Goal: Task Accomplishment & Management: Use online tool/utility

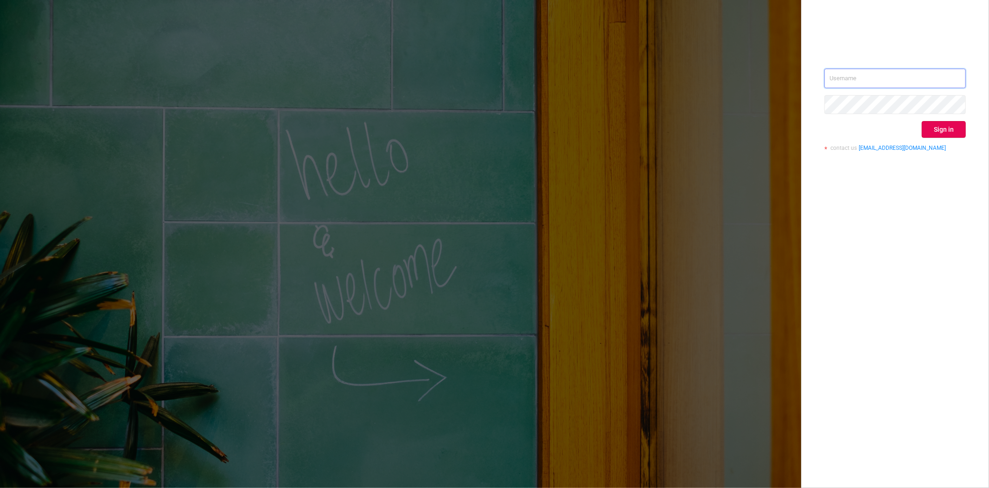
type input "[EMAIL_ADDRESS][DOMAIN_NAME]"
drag, startPoint x: 944, startPoint y: 278, endPoint x: 906, endPoint y: 157, distance: 126.8
click at [943, 278] on div "[EMAIL_ADDRESS][DOMAIN_NAME] Sign in contact us [EMAIL_ADDRESS][DOMAIN_NAME]" at bounding box center [895, 244] width 188 height 488
click at [935, 126] on button "Sign in" at bounding box center [944, 129] width 44 height 17
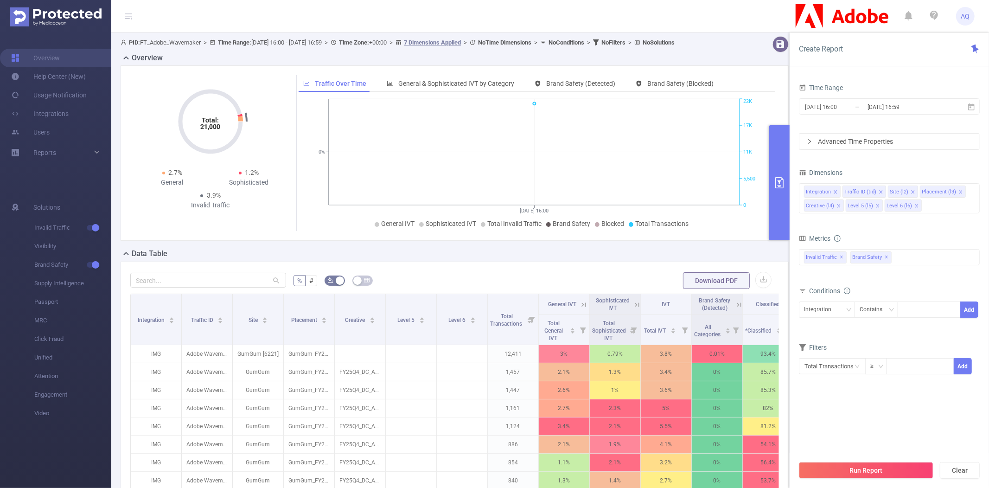
click at [610, 65] on div "Overview" at bounding box center [458, 58] width 675 height 13
click at [713, 64] on div "Overview" at bounding box center [458, 58] width 675 height 13
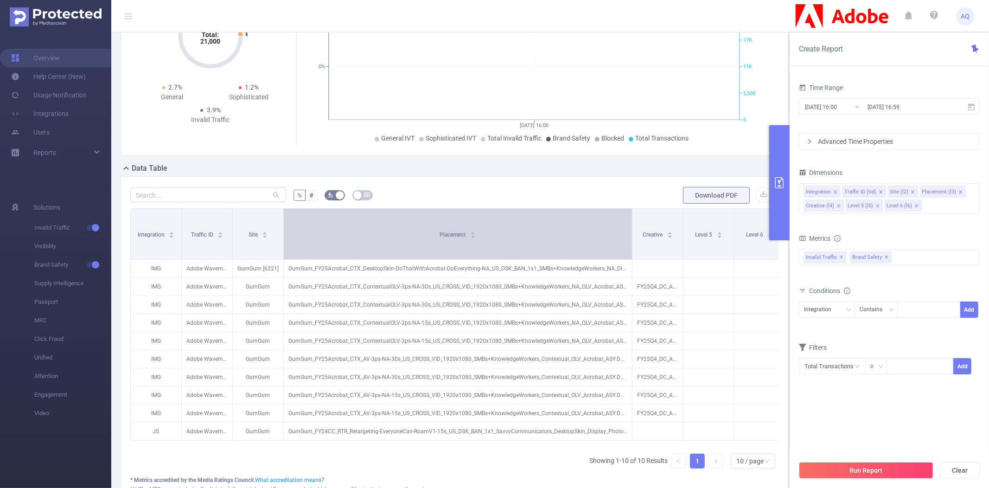
drag, startPoint x: 333, startPoint y: 234, endPoint x: 594, endPoint y: 251, distance: 261.5
click at [630, 235] on span at bounding box center [632, 234] width 5 height 51
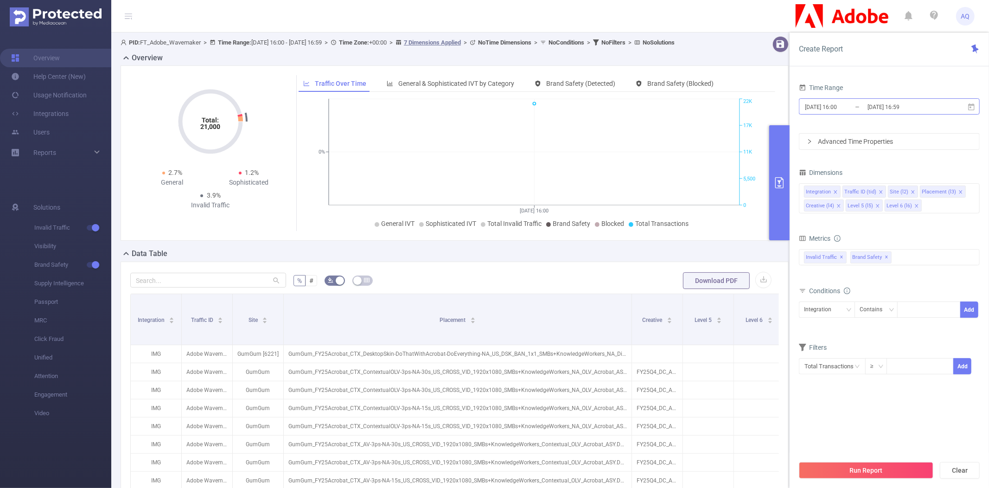
click at [831, 109] on input "[DATE] 16:00" at bounding box center [841, 107] width 75 height 13
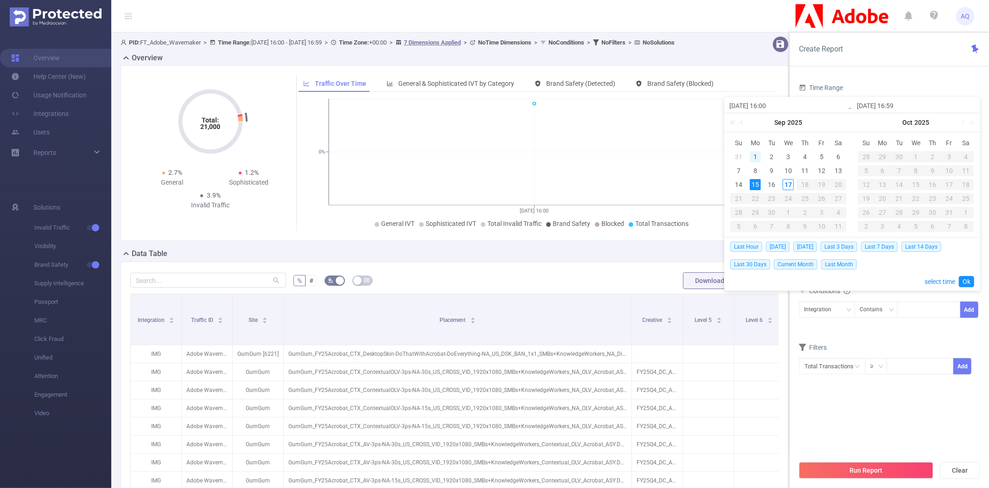
click at [760, 160] on div "1" at bounding box center [755, 156] width 11 height 11
click at [963, 279] on link "Ok" at bounding box center [966, 281] width 15 height 11
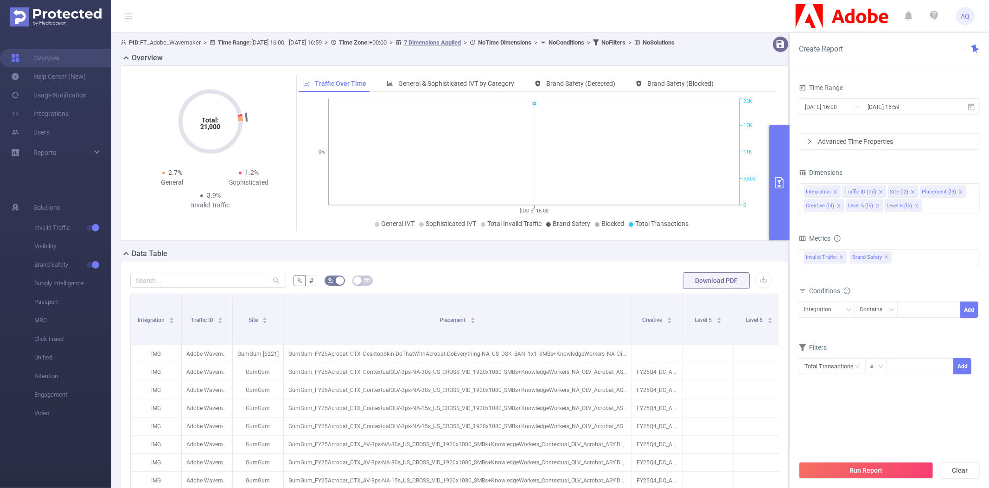
click at [876, 471] on button "Run Report" at bounding box center [866, 470] width 134 height 17
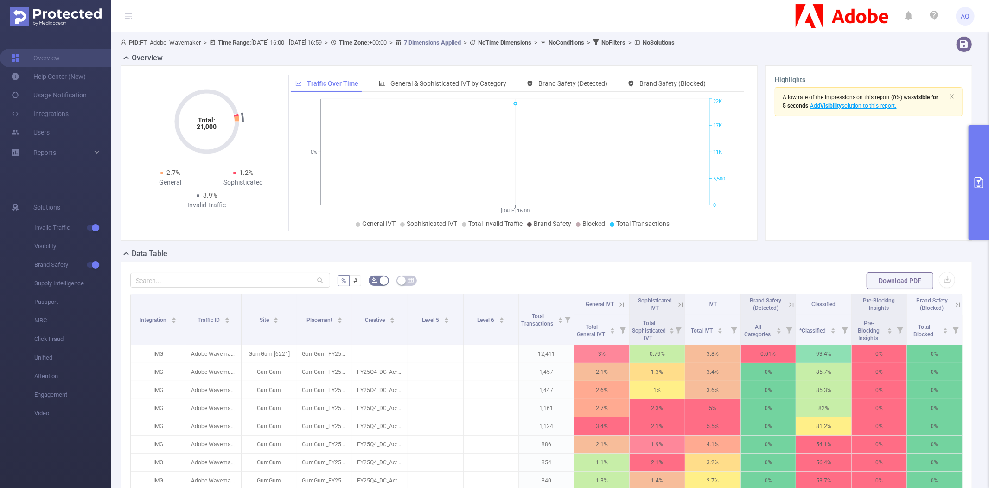
scroll to position [31, 0]
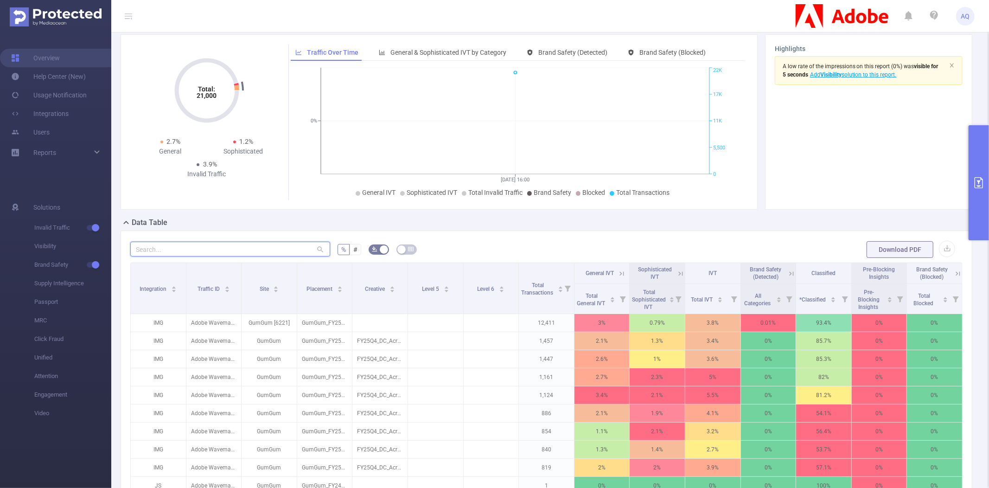
click at [212, 252] on input "text" at bounding box center [230, 249] width 200 height 15
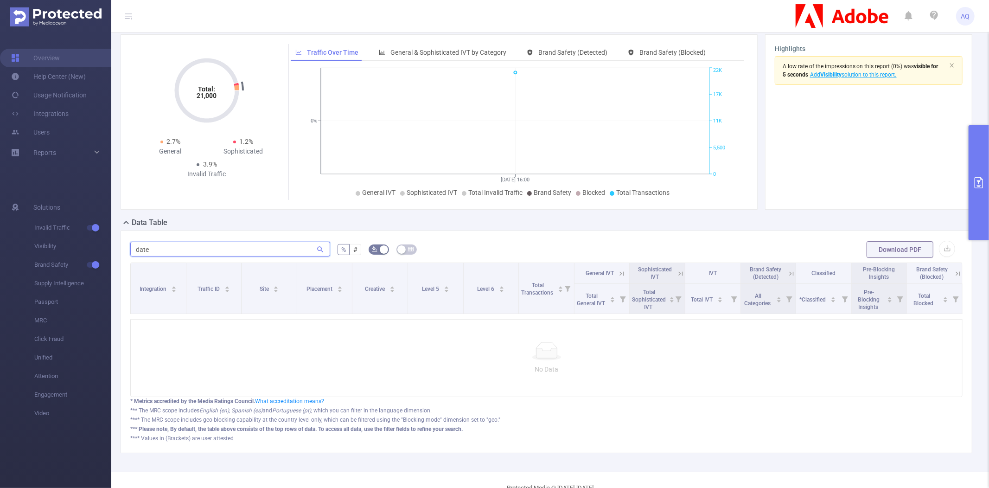
type input "date"
click at [511, 254] on form "date % # Download PDF" at bounding box center [546, 249] width 832 height 19
click at [162, 243] on input "date" at bounding box center [230, 249] width 200 height 15
click at [164, 244] on input "date" at bounding box center [230, 249] width 200 height 15
click at [163, 244] on input "date" at bounding box center [230, 249] width 200 height 15
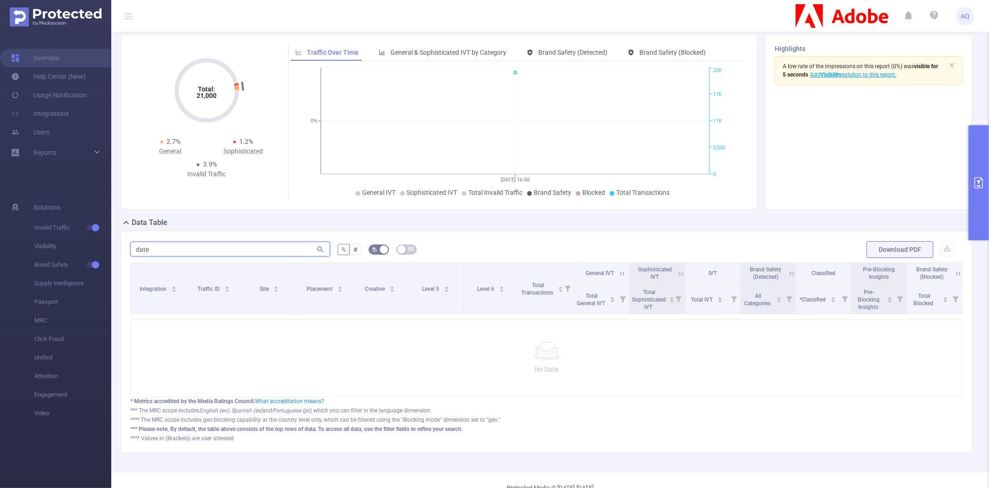
click at [163, 245] on input "date" at bounding box center [230, 249] width 200 height 15
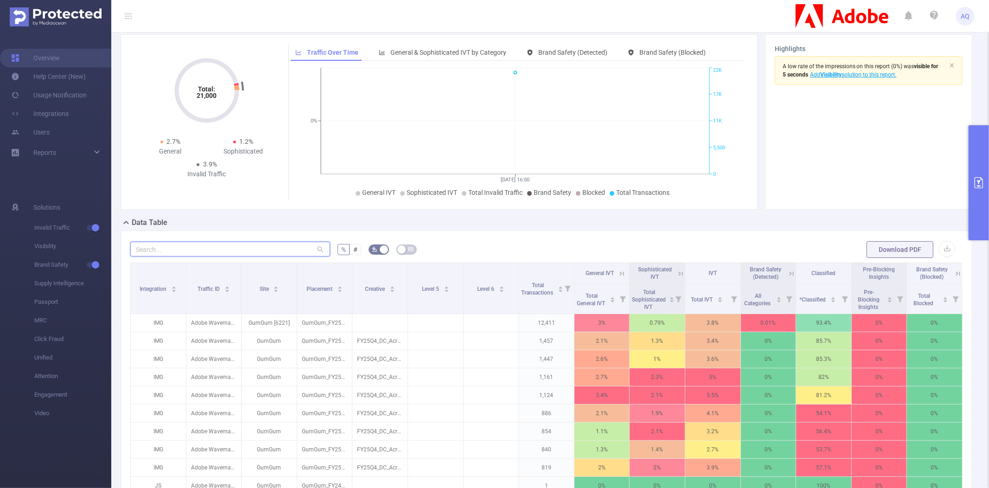
scroll to position [0, 0]
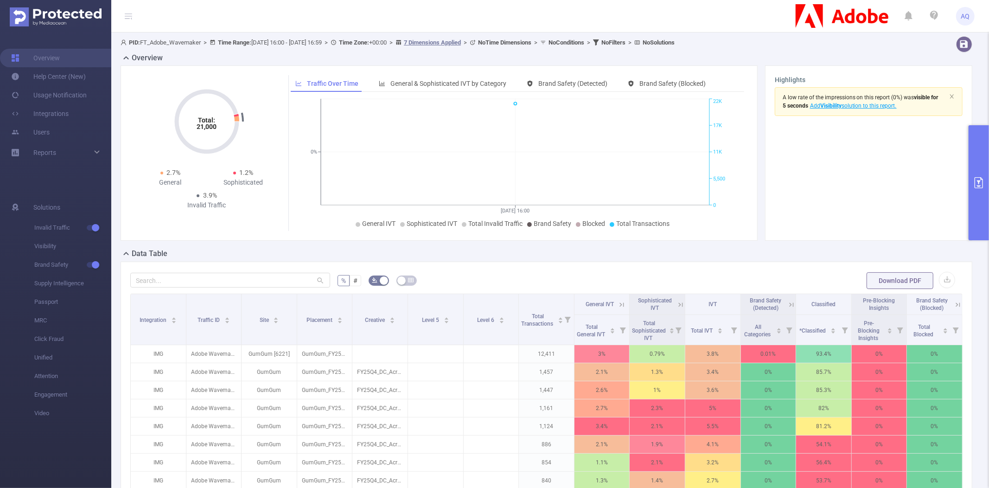
click at [248, 40] on b "Time Range:" at bounding box center [234, 42] width 33 height 7
click at [267, 41] on span "PID: FT_Adobe_Wavemaker > Time Range: [DATE] 16:00 - [DATE] 16:59 > Time Zone: …" at bounding box center [398, 42] width 554 height 7
click at [982, 147] on button "primary" at bounding box center [978, 182] width 20 height 115
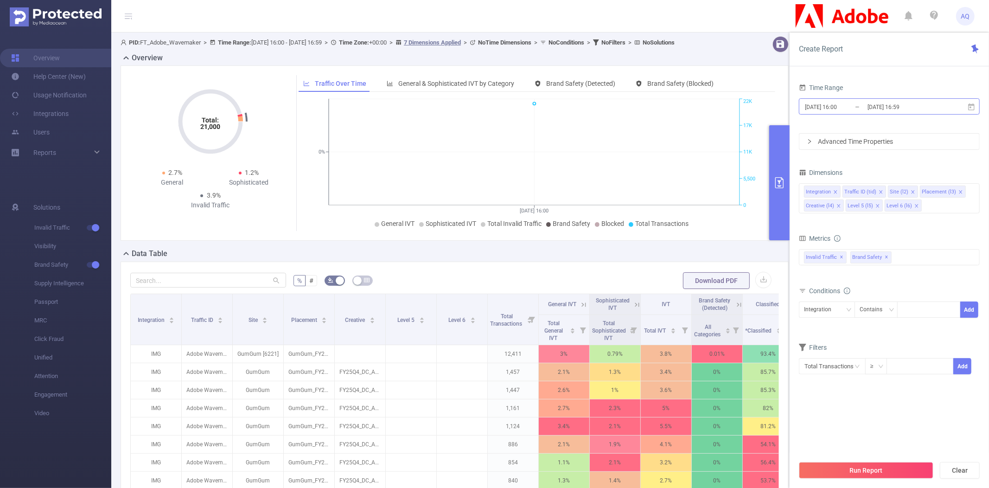
click at [848, 108] on input "[DATE] 16:00" at bounding box center [841, 107] width 75 height 13
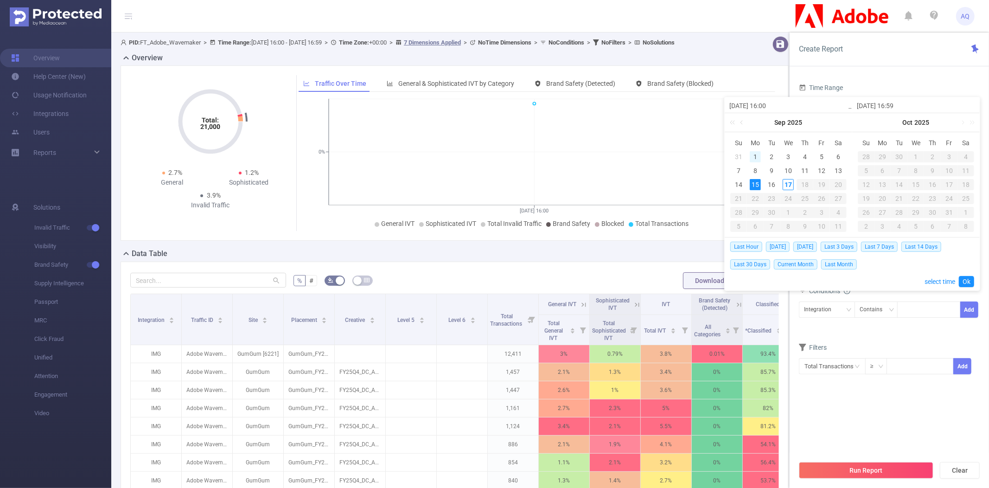
click at [755, 157] on div "1" at bounding box center [755, 156] width 11 height 11
click at [754, 184] on div "15" at bounding box center [755, 184] width 11 height 11
type input "[DATE] 16:00"
click at [963, 284] on link "Ok" at bounding box center [966, 281] width 15 height 11
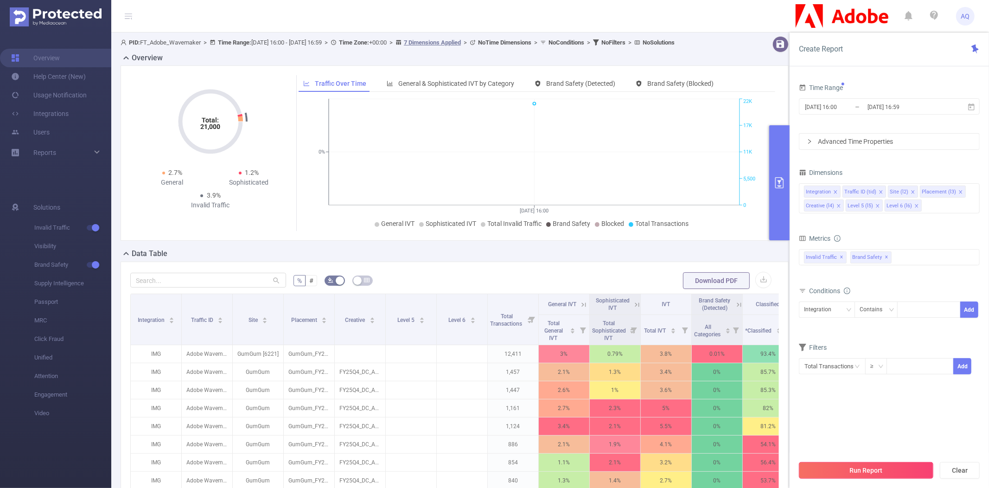
click at [847, 466] on button "Run Report" at bounding box center [866, 470] width 134 height 17
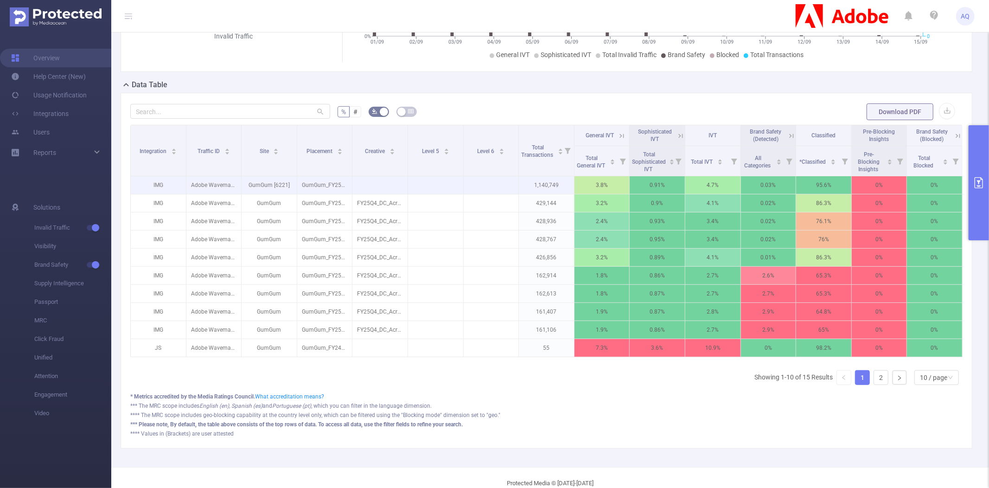
scroll to position [196, 0]
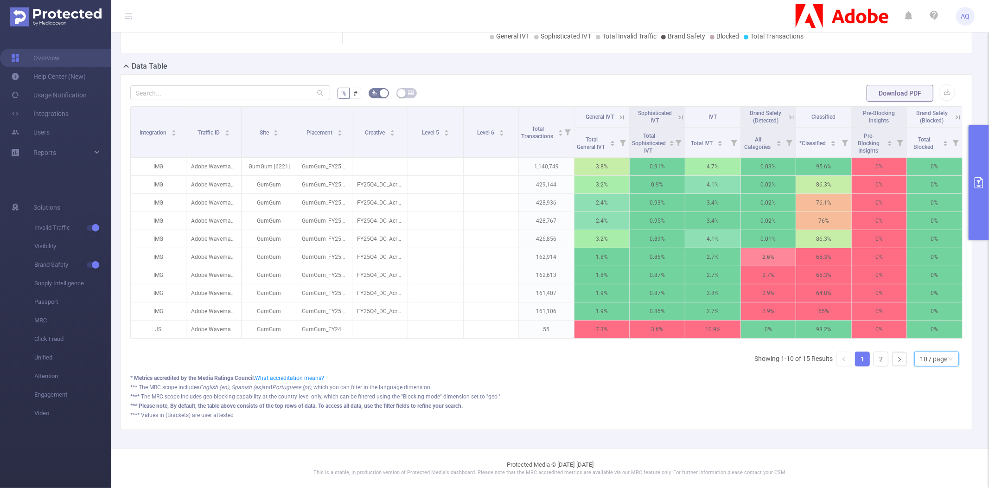
click at [926, 362] on div "10 / page" at bounding box center [933, 359] width 27 height 14
click at [925, 343] on li "50 / page" at bounding box center [928, 350] width 45 height 15
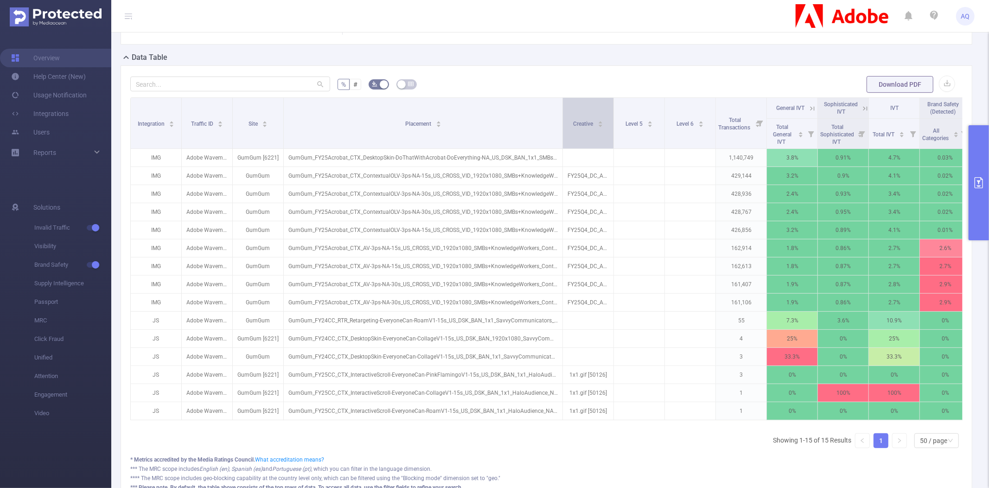
drag, startPoint x: 348, startPoint y: 121, endPoint x: 564, endPoint y: 127, distance: 216.6
click at [564, 119] on tr "Integration Traffic ID Site Placement Creative Level 5 Level 6 Total Transactio…" at bounding box center [627, 108] width 993 height 21
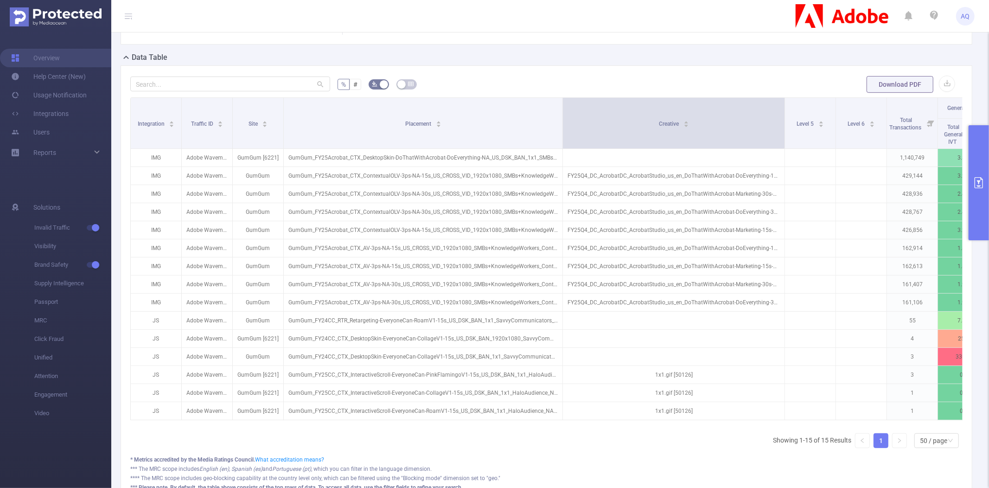
drag, startPoint x: 613, startPoint y: 113, endPoint x: 784, endPoint y: 118, distance: 171.1
click at [784, 118] on span at bounding box center [784, 123] width 5 height 51
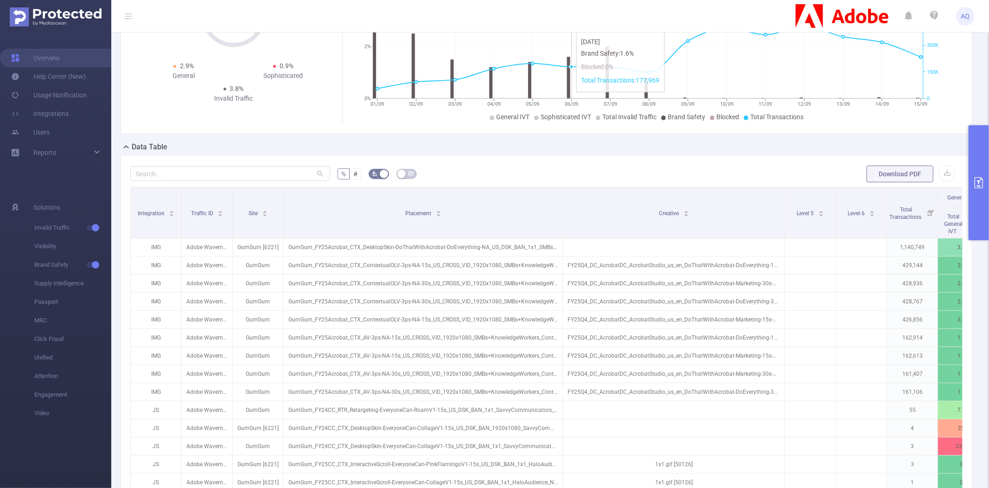
scroll to position [94, 0]
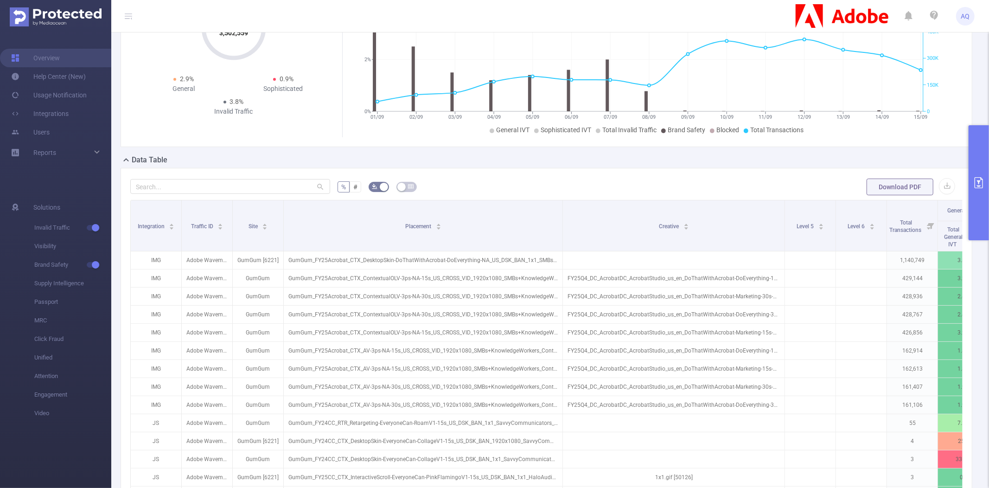
click at [413, 182] on button "button" at bounding box center [406, 187] width 20 height 10
click at [412, 182] on button "button" at bounding box center [406, 187] width 20 height 10
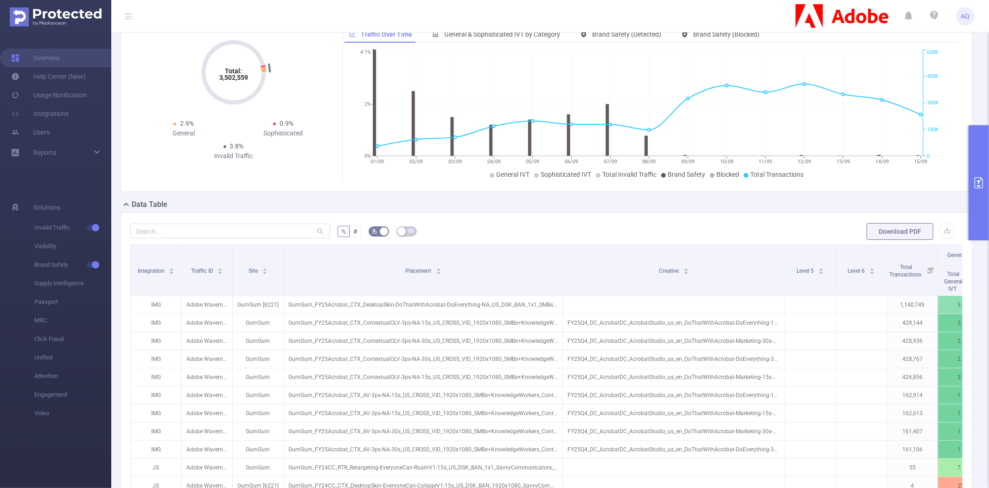
scroll to position [33, 0]
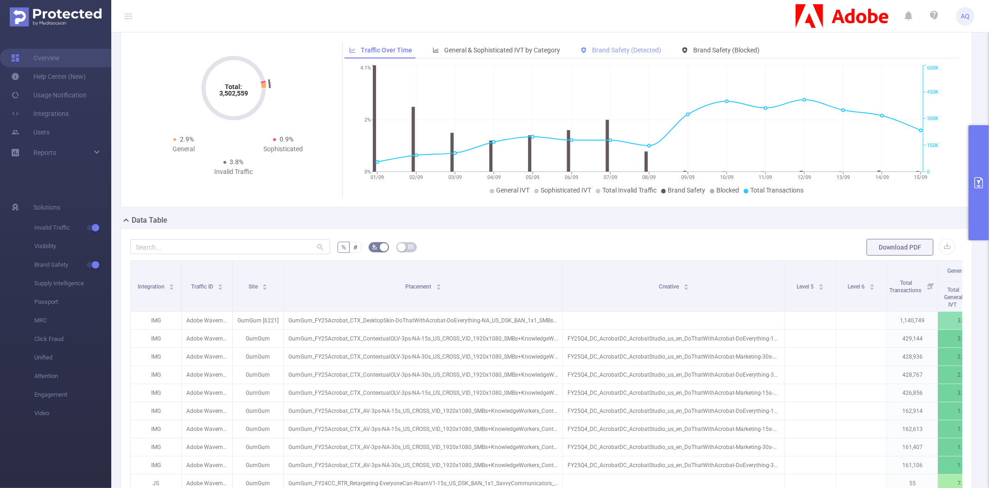
click at [638, 52] on span "Brand Safety (Detected)" at bounding box center [626, 49] width 69 height 7
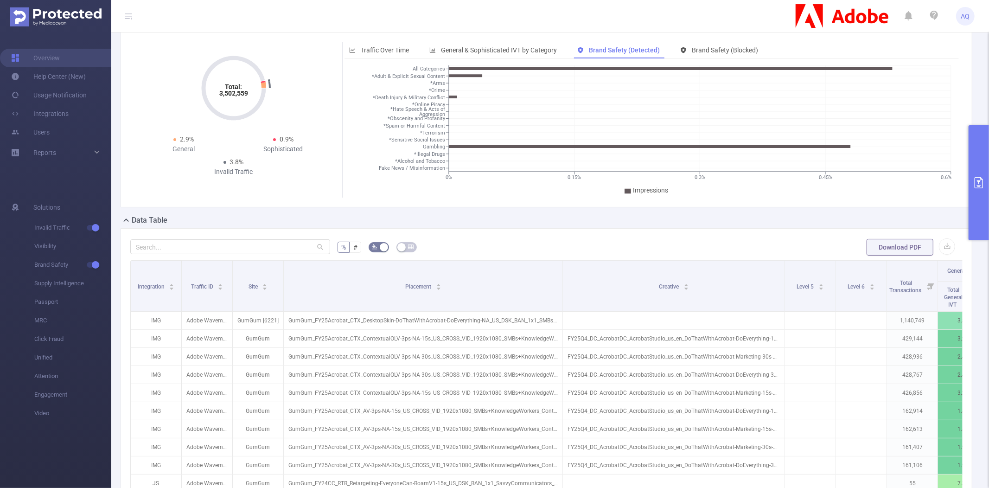
scroll to position [0, 0]
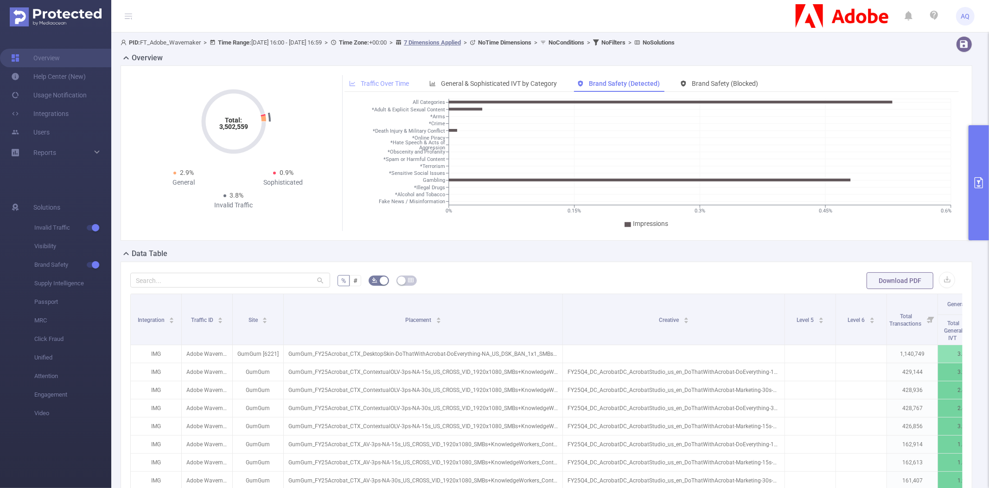
click at [385, 78] on div "Traffic Over Time" at bounding box center [378, 83] width 69 height 17
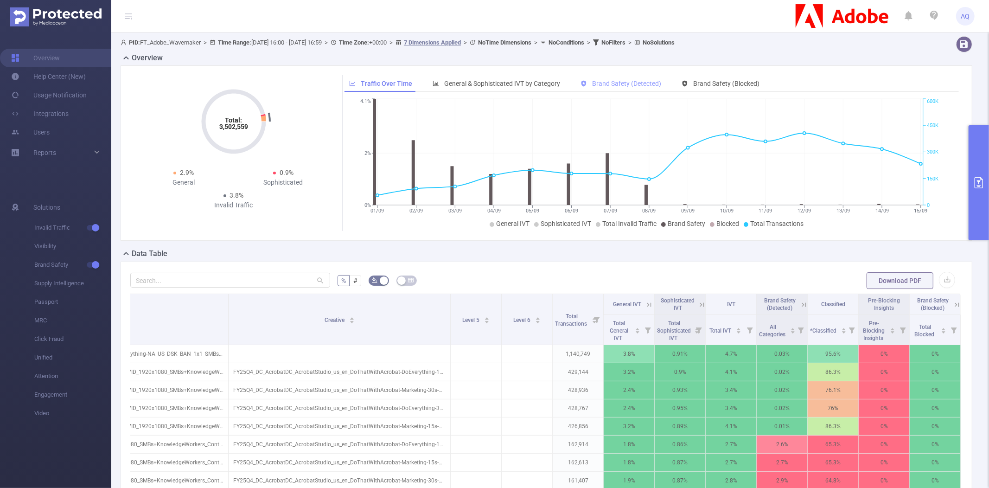
click at [599, 81] on span "Brand Safety (Detected)" at bounding box center [626, 83] width 69 height 7
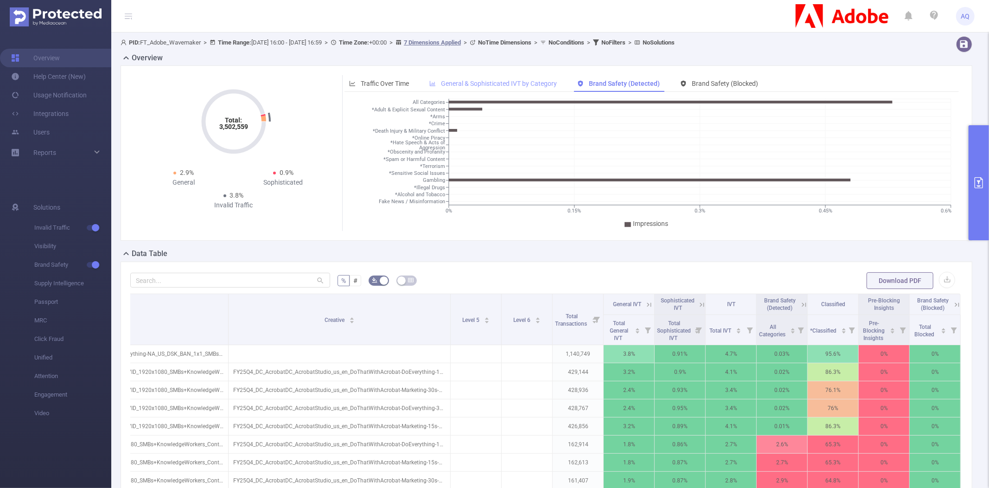
click at [521, 84] on span "General & Sophisticated IVT by Category" at bounding box center [499, 83] width 116 height 7
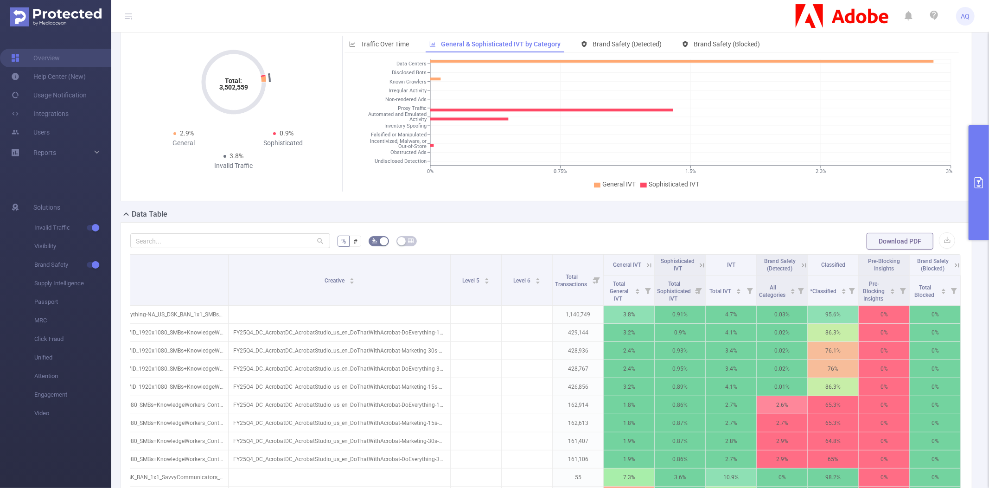
scroll to position [43, 0]
